Goal: Task Accomplishment & Management: Manage account settings

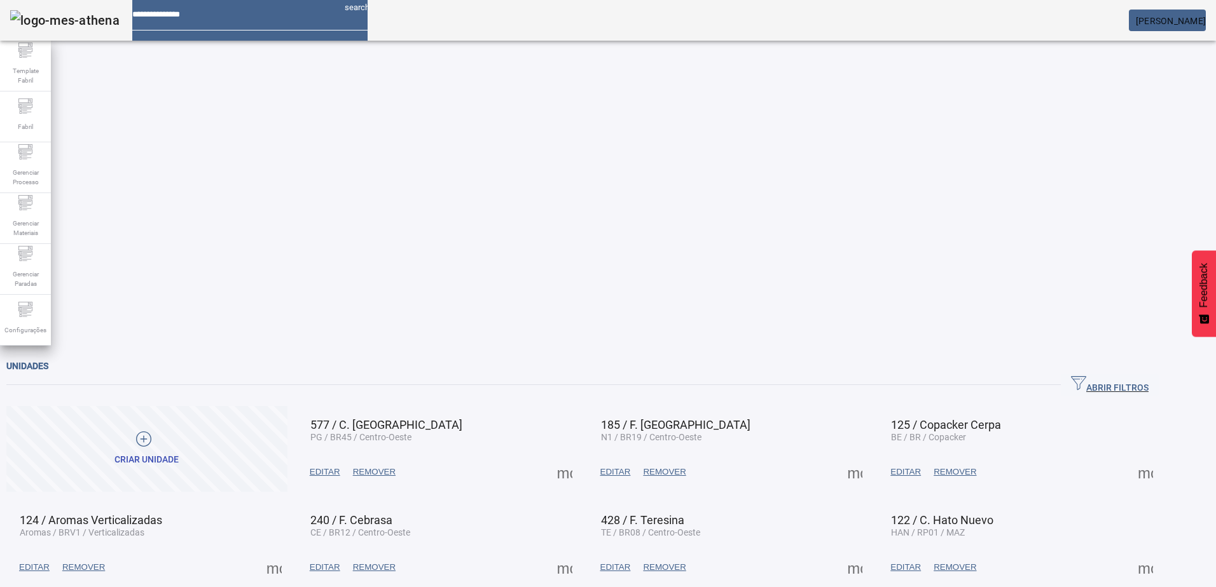
click at [233, 20] on div at bounding box center [233, 10] width 202 height 20
click at [233, 18] on input at bounding box center [233, 10] width 202 height 20
type input "********"
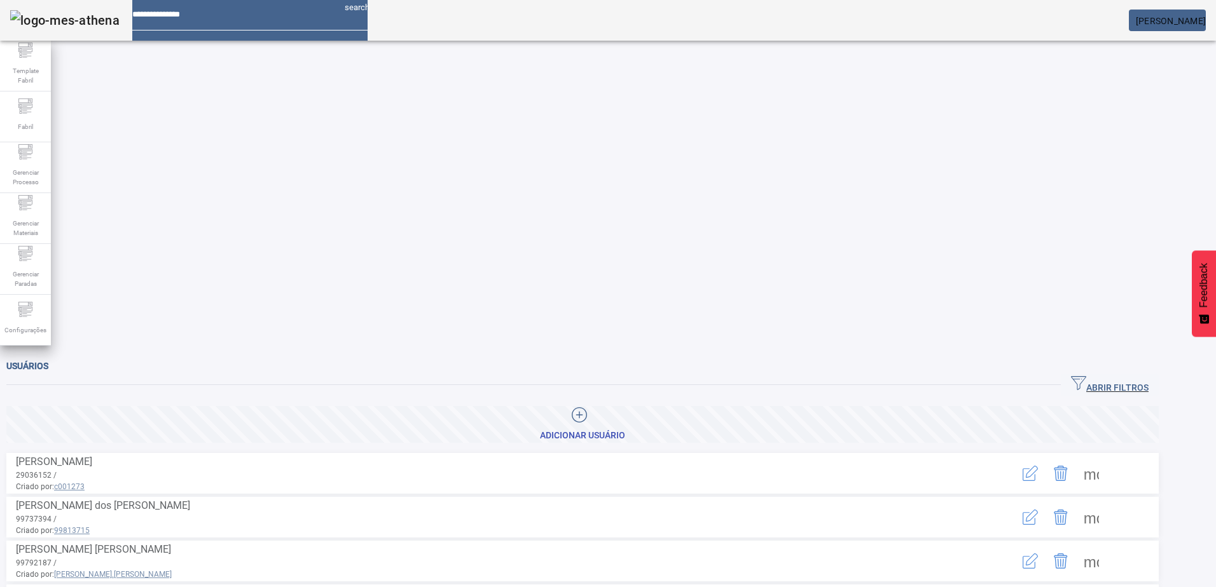
click at [1148, 376] on span "ABRIR FILTROS" at bounding box center [1110, 385] width 78 height 19
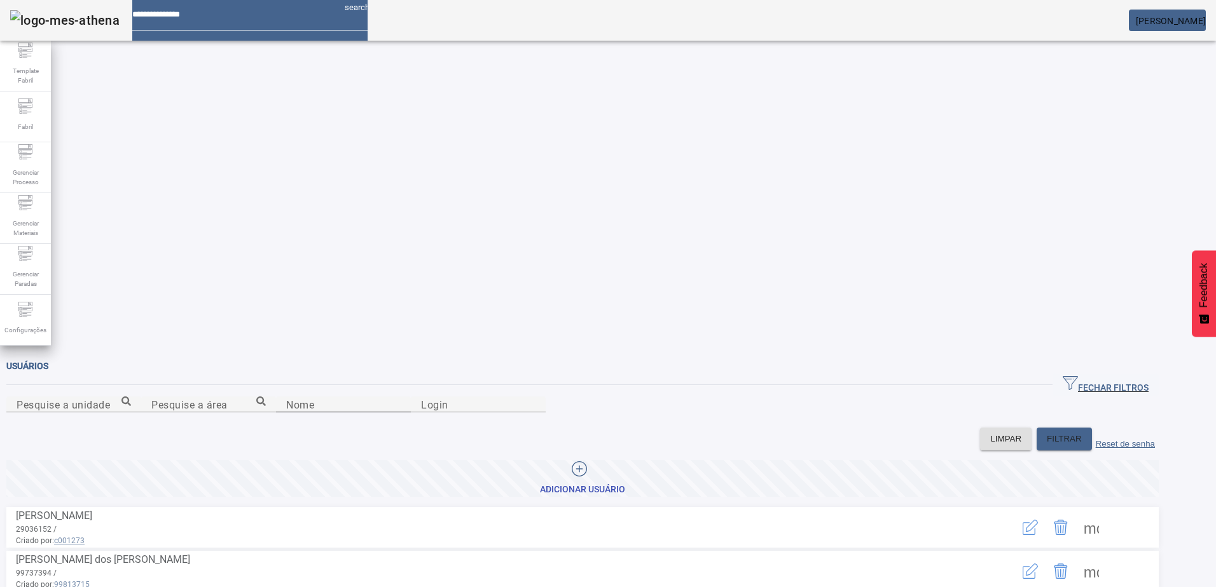
click at [328, 397] on input "Nome" at bounding box center [343, 404] width 114 height 15
type input "******"
click at [1045, 512] on button "button" at bounding box center [1030, 527] width 31 height 31
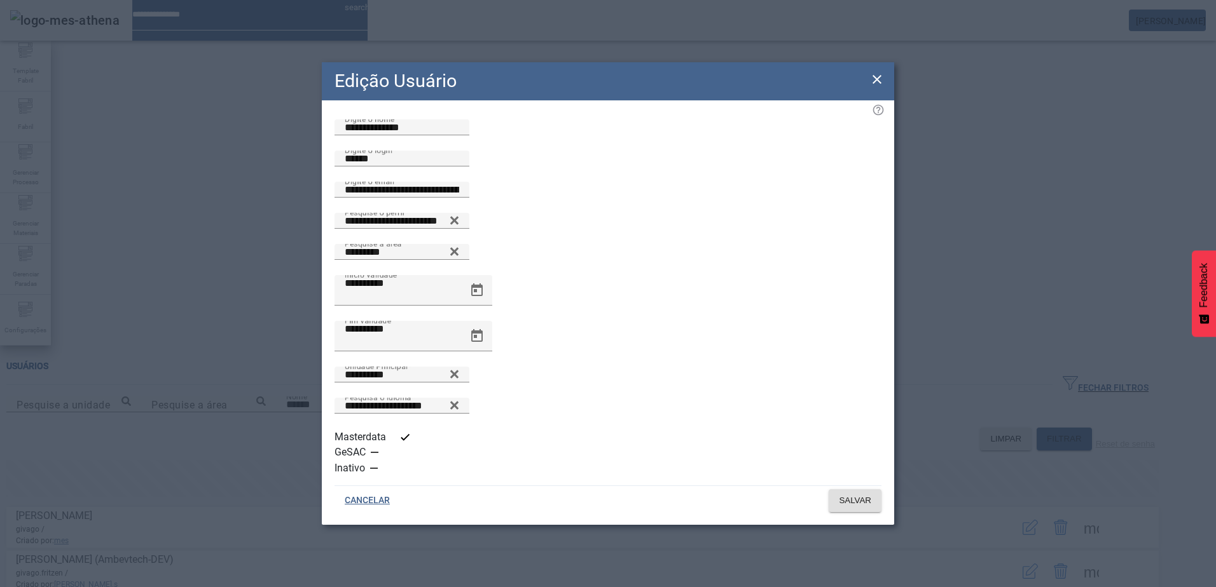
click at [879, 92] on div "Edição Usuário" at bounding box center [608, 81] width 572 height 38
click at [877, 87] on icon at bounding box center [876, 79] width 15 height 15
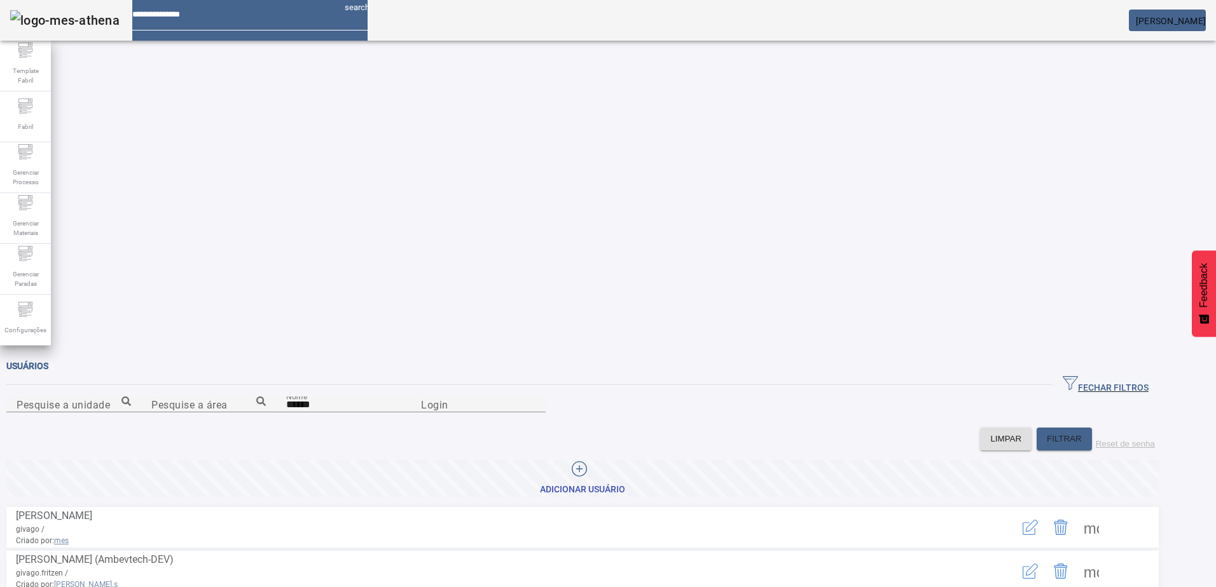
click at [1106, 512] on span at bounding box center [1091, 527] width 31 height 31
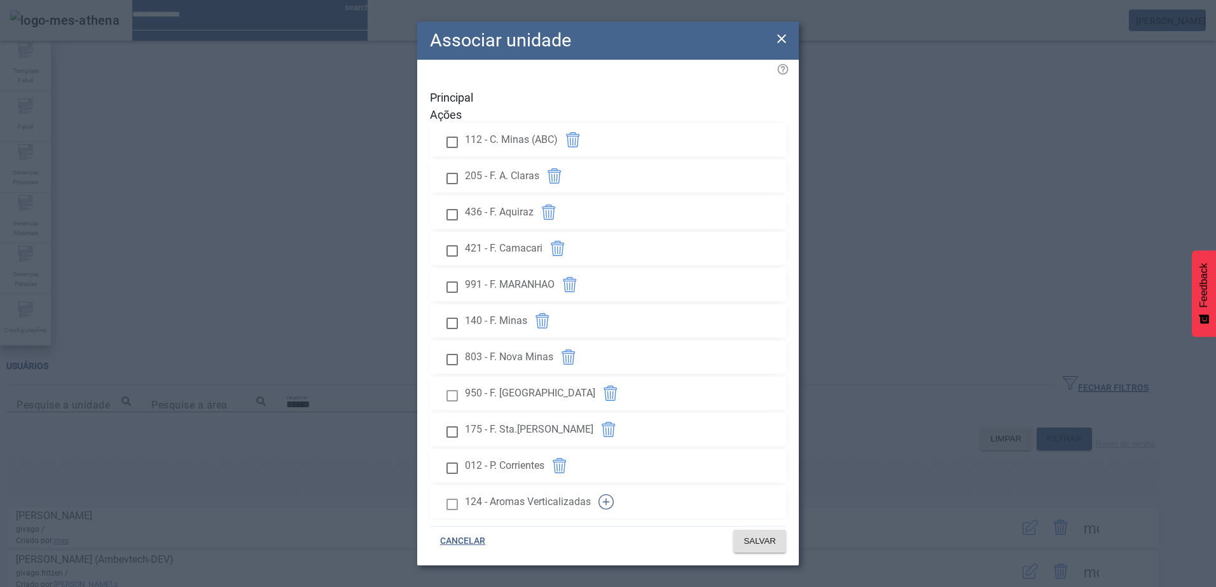
scroll to position [475, 0]
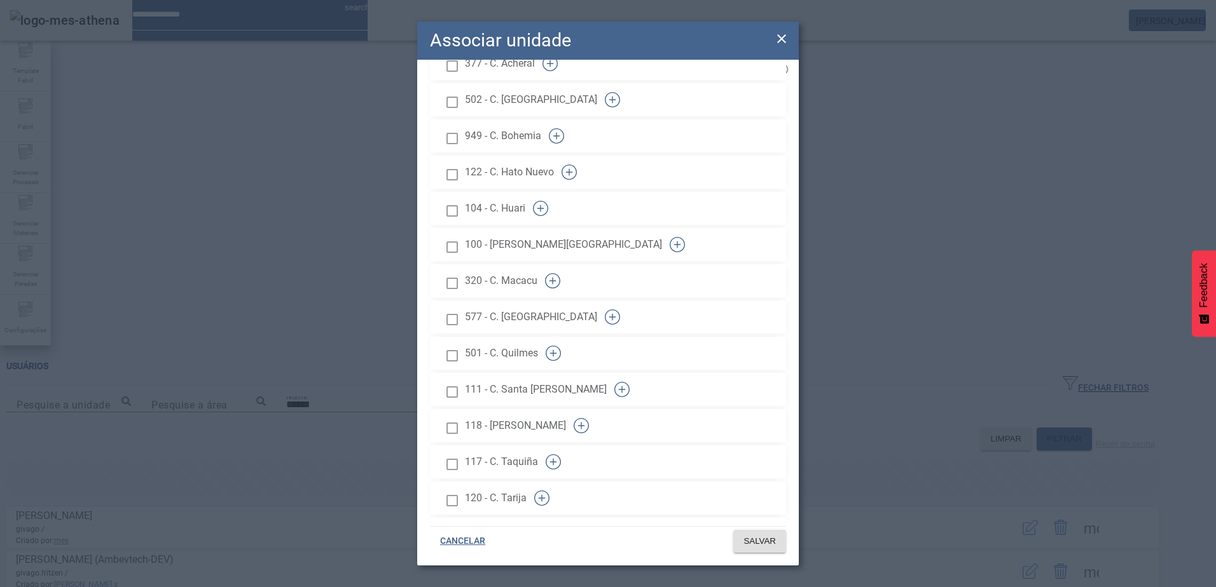
click at [614, 35] on icon "button" at bounding box center [605, 27] width 15 height 15
click at [755, 550] on span at bounding box center [759, 541] width 53 height 31
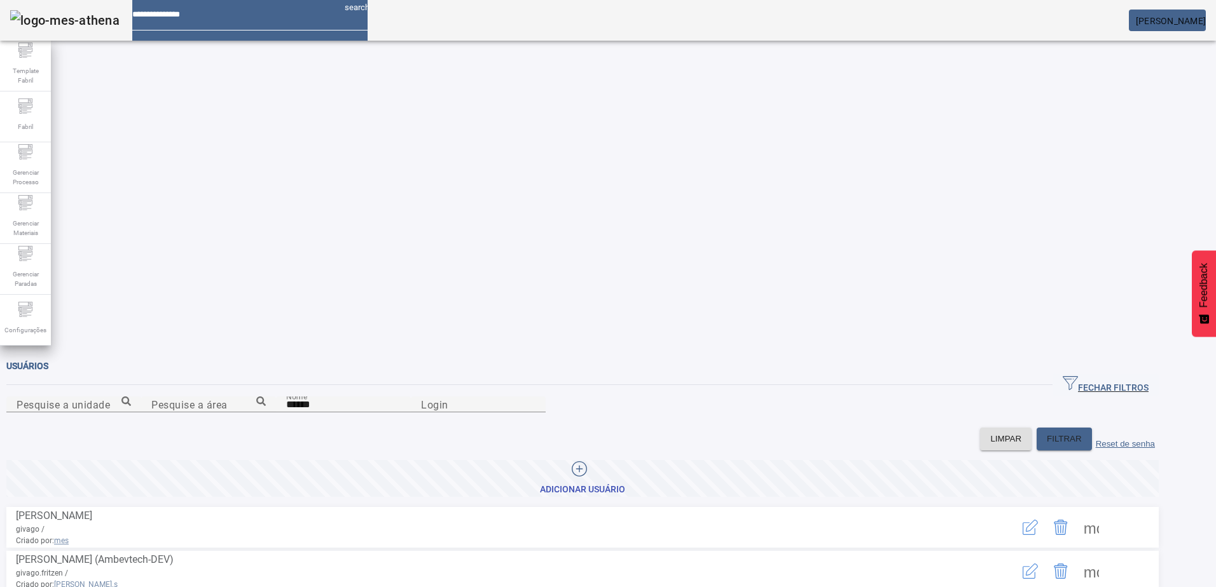
click at [1106, 556] on span at bounding box center [1091, 571] width 31 height 31
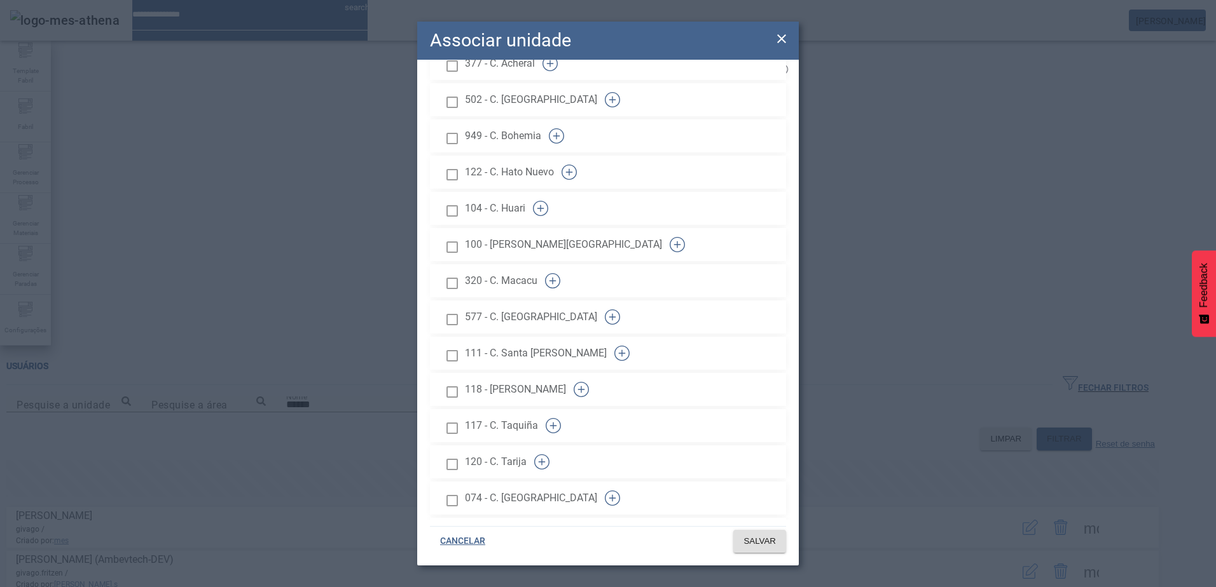
click at [628, 302] on button "button" at bounding box center [612, 317] width 31 height 31
click at [751, 544] on span "SALVAR" at bounding box center [759, 541] width 32 height 13
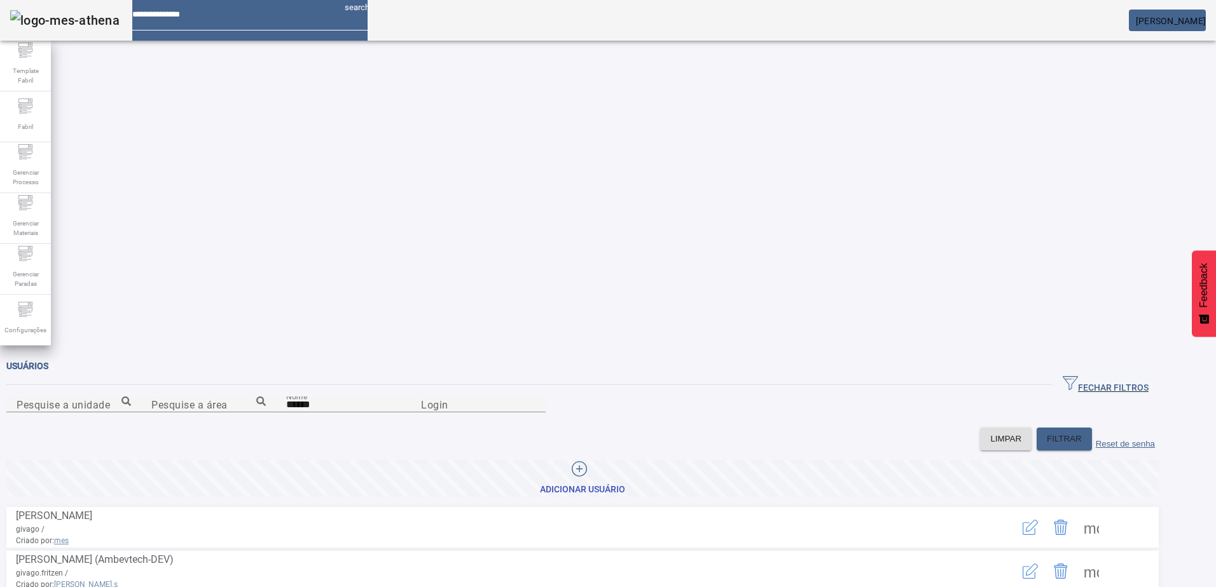
click at [1167, 16] on span "[PERSON_NAME]" at bounding box center [1171, 21] width 70 height 10
